Goal: Task Accomplishment & Management: Use online tool/utility

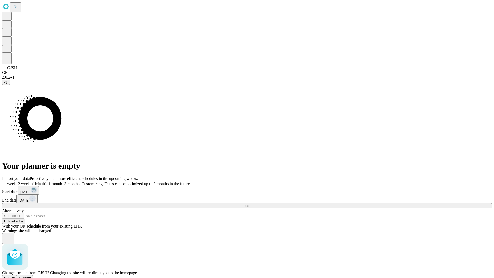
click at [31, 276] on span "Confirm" at bounding box center [25, 278] width 12 height 4
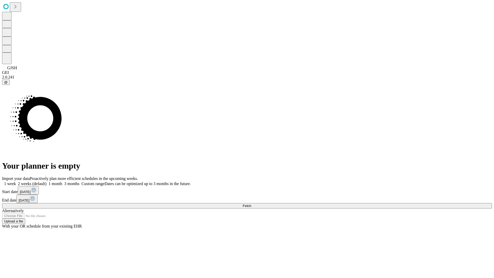
click at [16, 181] on label "1 week" at bounding box center [9, 183] width 14 height 4
click at [251, 204] on span "Fetch" at bounding box center [247, 206] width 8 height 4
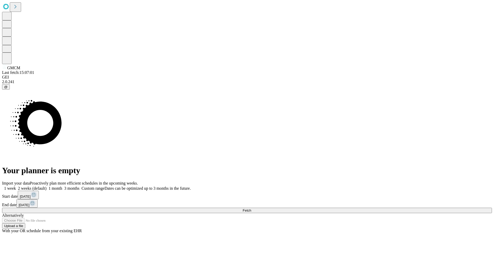
click at [16, 186] on label "1 week" at bounding box center [9, 188] width 14 height 4
click at [251, 208] on span "Fetch" at bounding box center [247, 210] width 8 height 4
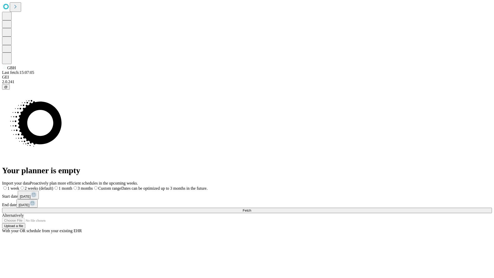
click at [251, 208] on span "Fetch" at bounding box center [247, 210] width 8 height 4
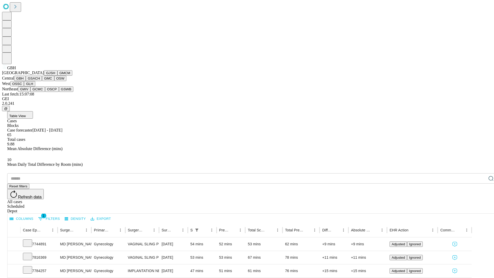
click at [40, 81] on button "GSACH" at bounding box center [34, 78] width 16 height 5
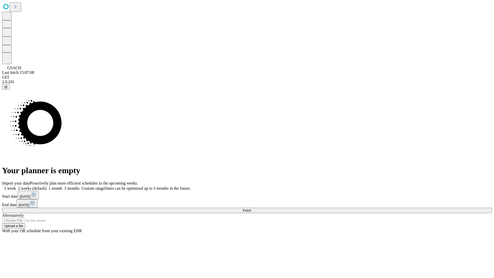
click at [16, 186] on label "1 week" at bounding box center [9, 188] width 14 height 4
click at [251, 208] on span "Fetch" at bounding box center [247, 210] width 8 height 4
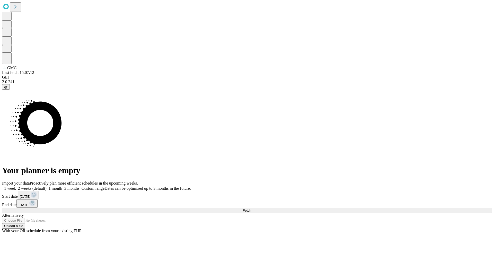
click at [16, 186] on label "1 week" at bounding box center [9, 188] width 14 height 4
click at [251, 208] on span "Fetch" at bounding box center [247, 210] width 8 height 4
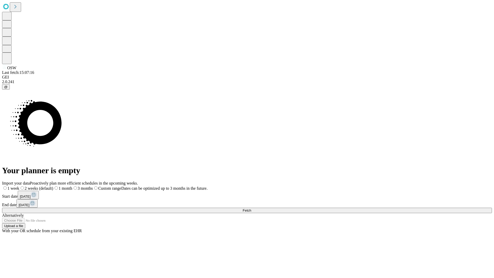
click at [251, 208] on span "Fetch" at bounding box center [247, 210] width 8 height 4
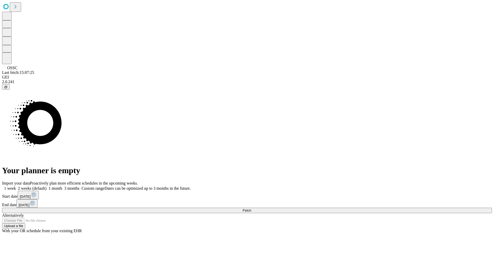
click at [251, 208] on span "Fetch" at bounding box center [247, 210] width 8 height 4
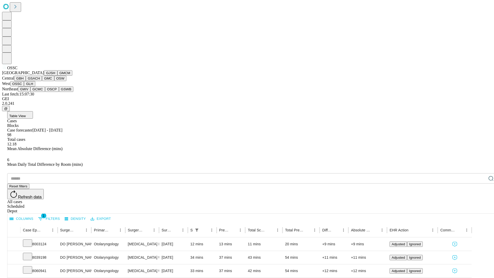
click at [35, 86] on button "GLH" at bounding box center [29, 83] width 11 height 5
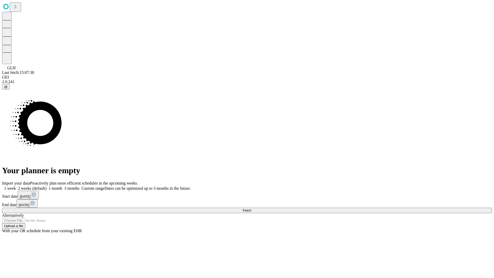
click at [16, 186] on label "1 week" at bounding box center [9, 188] width 14 height 4
click at [251, 208] on span "Fetch" at bounding box center [247, 210] width 8 height 4
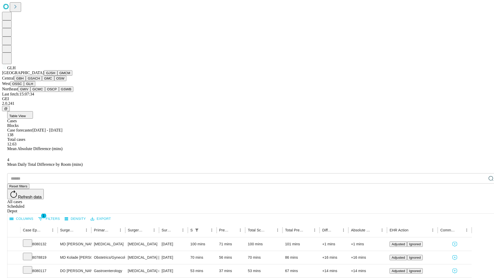
click at [30, 92] on button "GWV" at bounding box center [24, 88] width 12 height 5
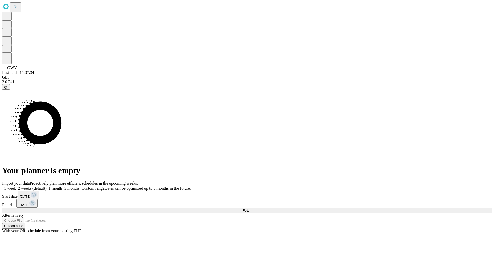
click at [16, 186] on label "1 week" at bounding box center [9, 188] width 14 height 4
click at [251, 208] on span "Fetch" at bounding box center [247, 210] width 8 height 4
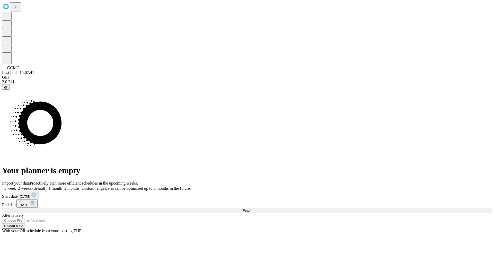
click at [16, 186] on label "1 week" at bounding box center [9, 188] width 14 height 4
click at [251, 208] on span "Fetch" at bounding box center [247, 210] width 8 height 4
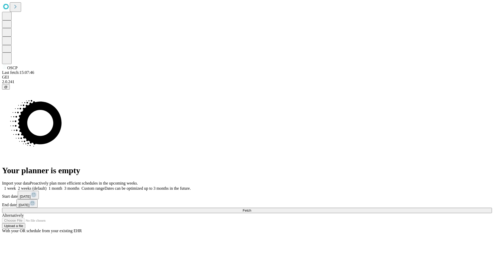
click at [16, 186] on label "1 week" at bounding box center [9, 188] width 14 height 4
click at [251, 208] on span "Fetch" at bounding box center [247, 210] width 8 height 4
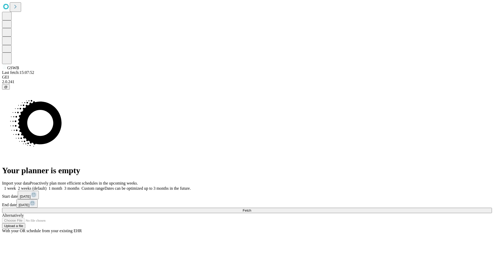
click at [16, 186] on label "1 week" at bounding box center [9, 188] width 14 height 4
click at [251, 208] on span "Fetch" at bounding box center [247, 210] width 8 height 4
